Goal: Task Accomplishment & Management: Complete application form

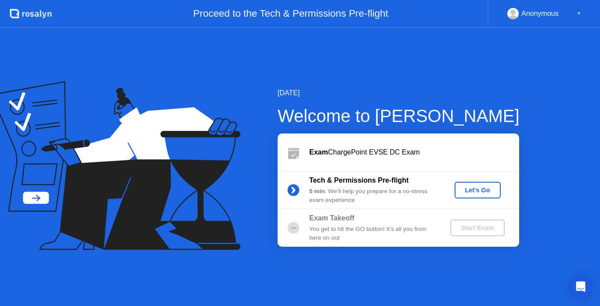
click at [479, 188] on div "Let's Go" at bounding box center [477, 190] width 39 height 7
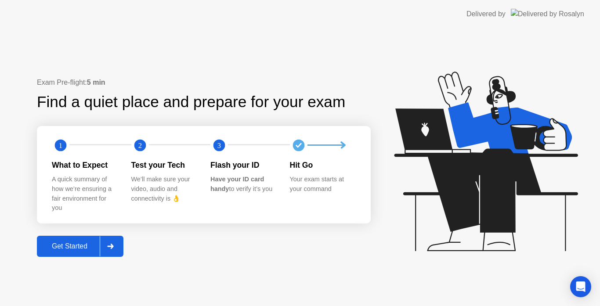
click at [111, 248] on icon at bounding box center [110, 246] width 7 height 5
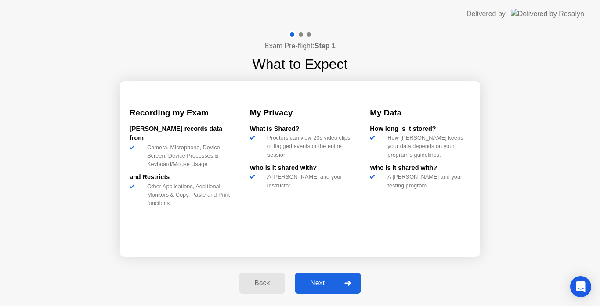
click at [331, 279] on div "Next" at bounding box center [317, 283] width 39 height 8
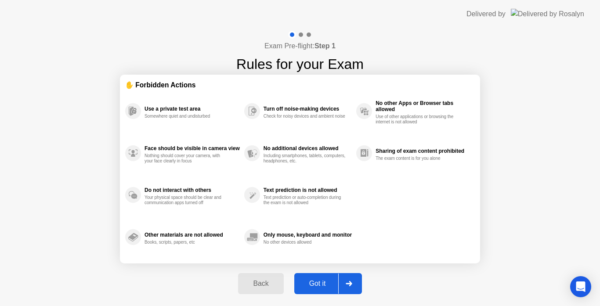
click at [328, 285] on div "Got it" at bounding box center [317, 284] width 41 height 8
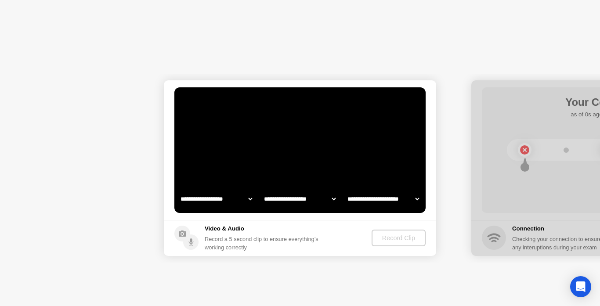
select select "**********"
select select "*******"
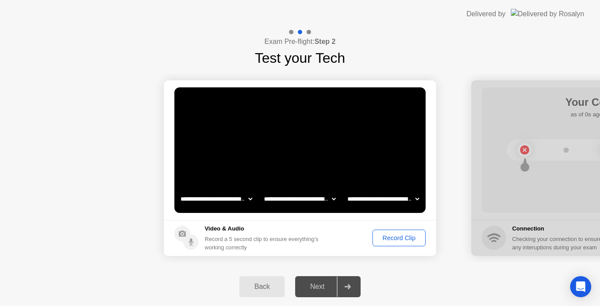
click at [386, 238] on div "Record Clip" at bounding box center [399, 238] width 47 height 7
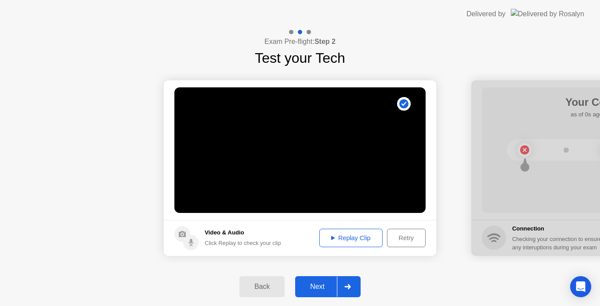
click at [313, 289] on div "Next" at bounding box center [317, 287] width 39 height 8
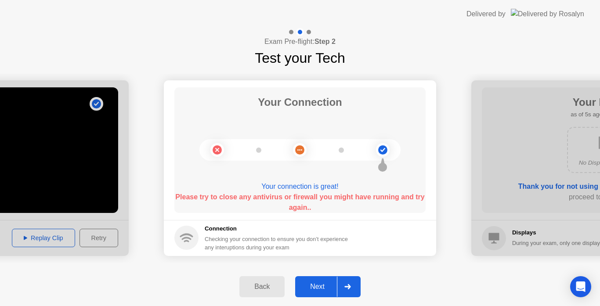
click at [328, 283] on div "Next" at bounding box center [317, 287] width 39 height 8
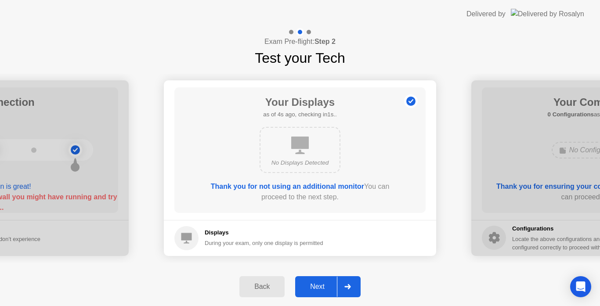
click at [329, 285] on div "Next" at bounding box center [317, 287] width 39 height 8
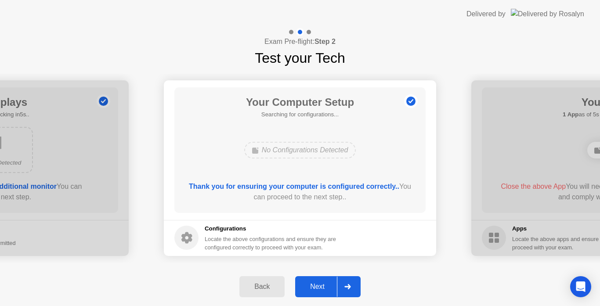
click at [329, 285] on div "Next" at bounding box center [317, 287] width 39 height 8
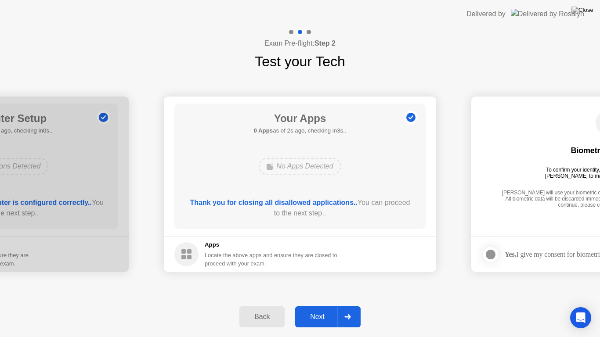
click at [317, 306] on div "Next" at bounding box center [317, 317] width 39 height 8
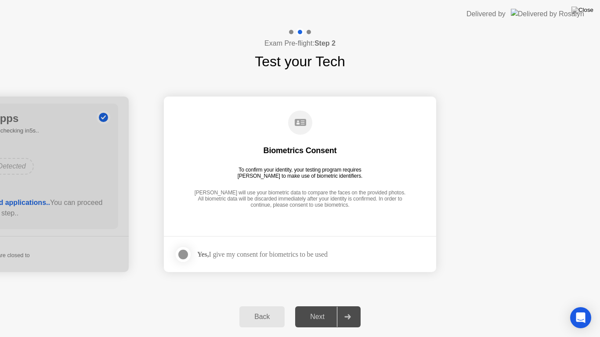
click at [183, 255] on div at bounding box center [183, 254] width 11 height 11
click at [322, 306] on div "Next" at bounding box center [317, 317] width 39 height 8
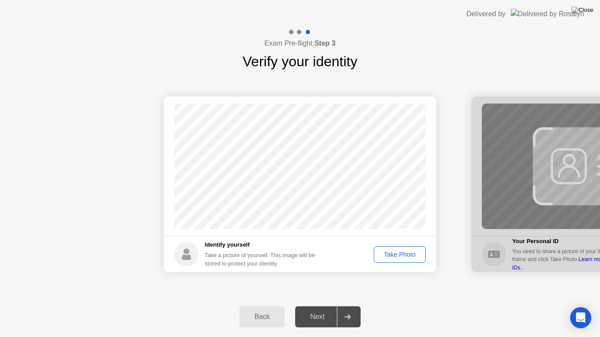
click at [394, 255] on div "Take Photo" at bounding box center [400, 254] width 46 height 7
click at [308, 306] on div "Next" at bounding box center [317, 317] width 39 height 8
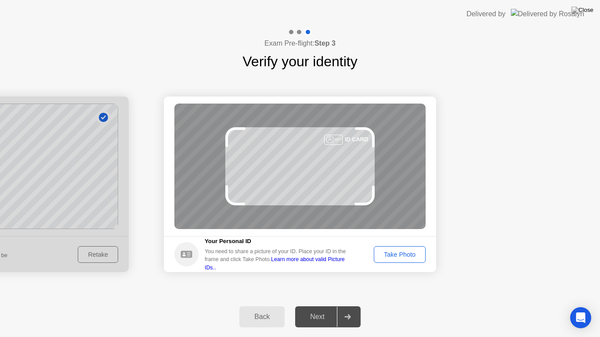
click at [390, 254] on div "Take Photo" at bounding box center [400, 254] width 46 height 7
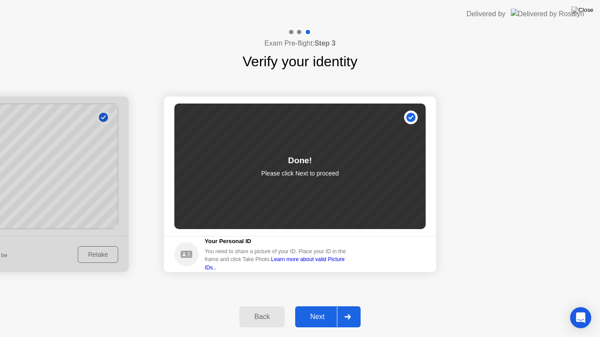
click at [331, 296] on div "Exam Pre-flight: Step 3 Verify your identity Success Photo is correctly taken I…" at bounding box center [300, 182] width 600 height 309
click at [320, 306] on div "Next" at bounding box center [317, 317] width 39 height 8
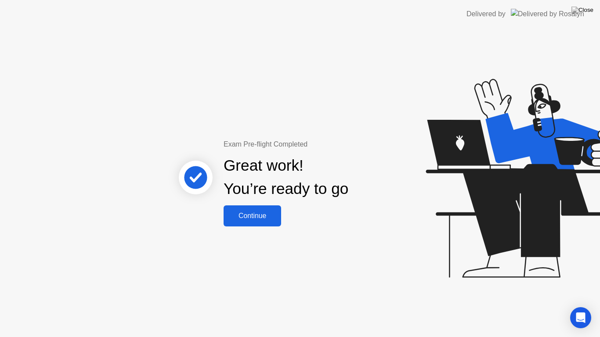
click at [257, 219] on div "Continue" at bounding box center [252, 216] width 52 height 8
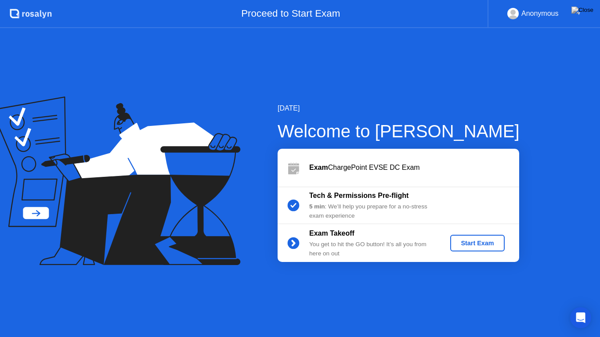
click at [470, 240] on div "Start Exam" at bounding box center [477, 243] width 47 height 7
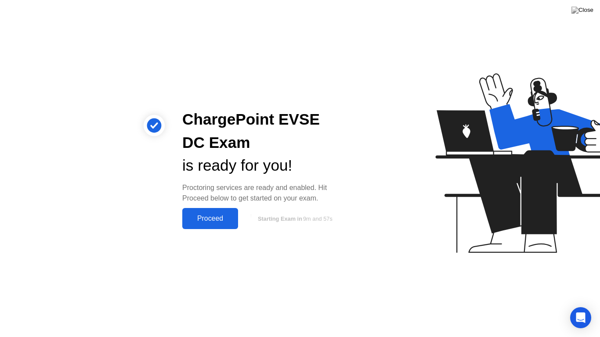
click at [215, 223] on div "Proceed" at bounding box center [210, 219] width 51 height 8
